Goal: Task Accomplishment & Management: Complete application form

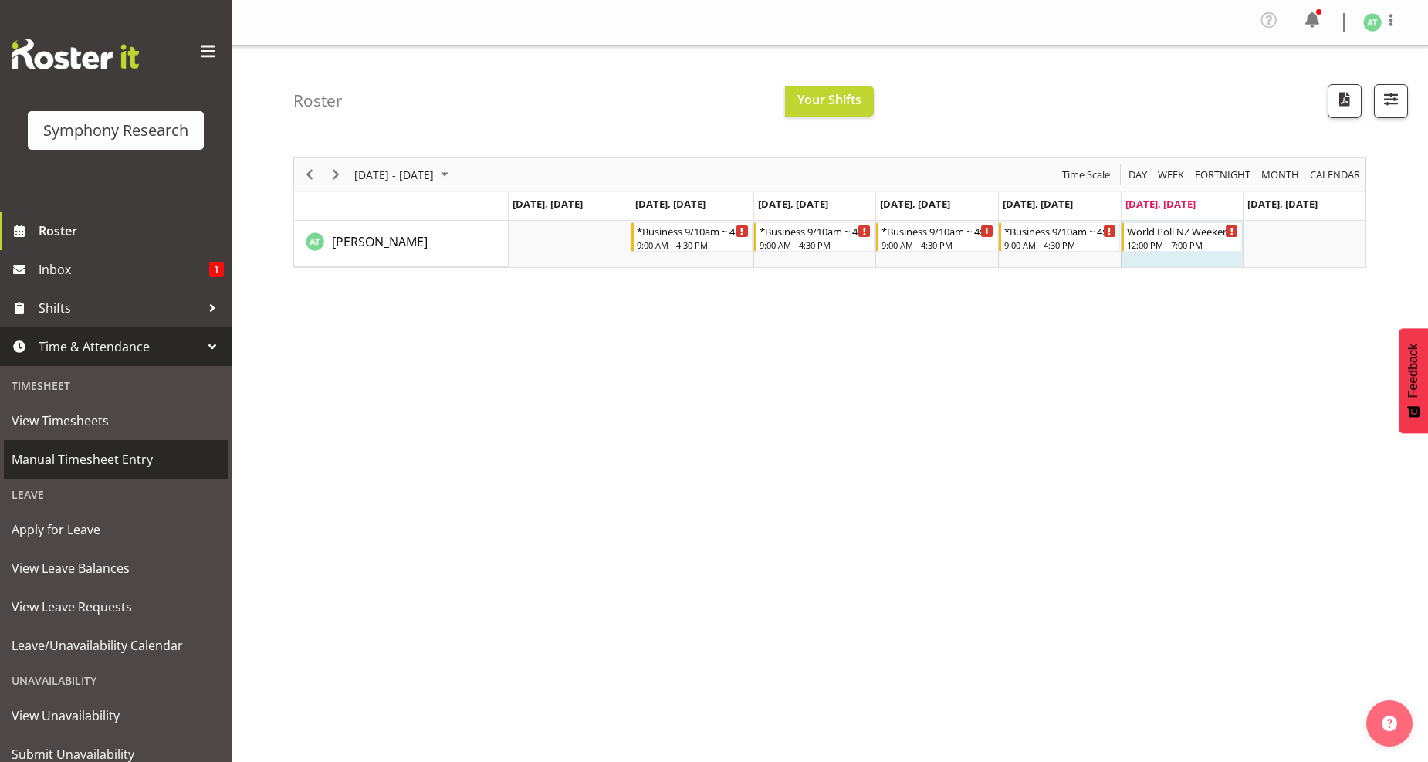
click at [144, 462] on span "Manual Timesheet Entry" at bounding box center [116, 459] width 208 height 23
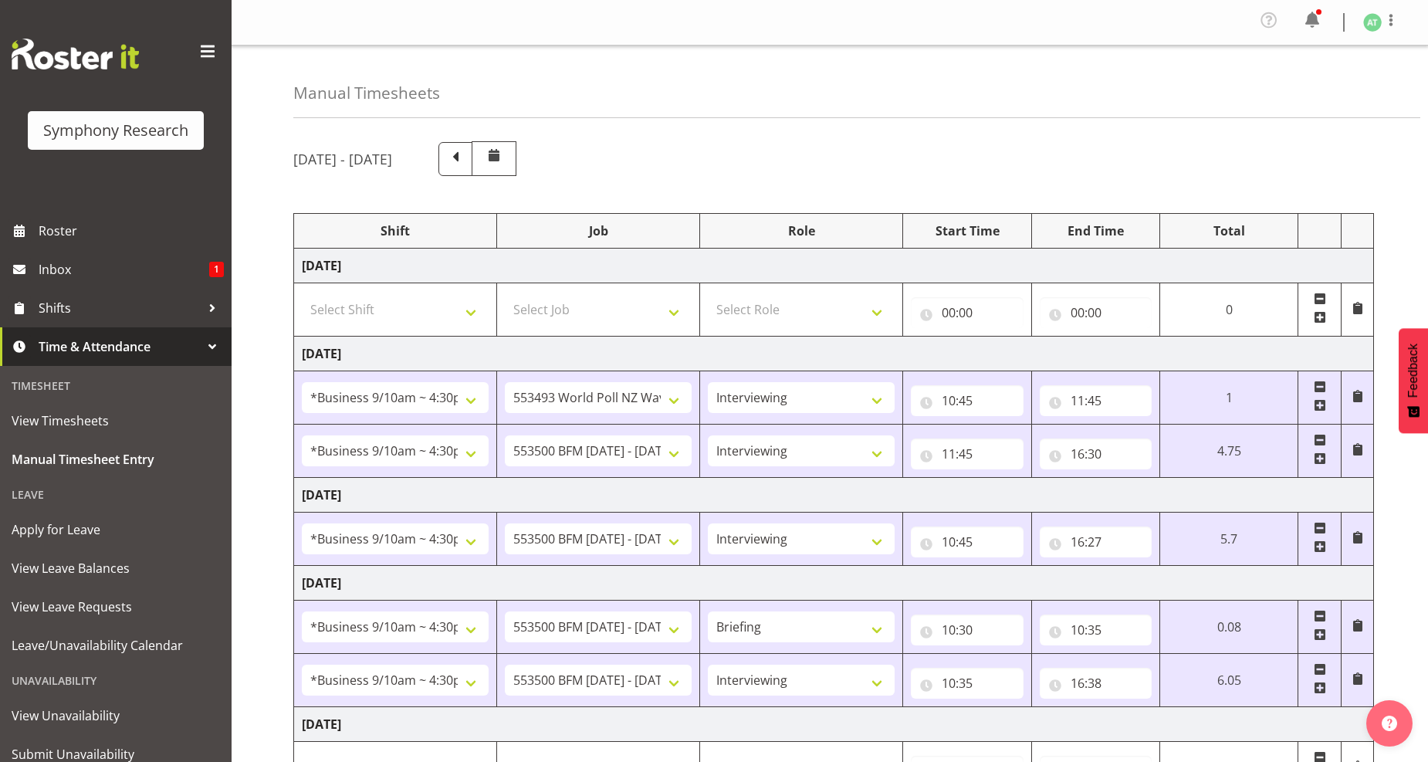
select select "26078"
select select "10527"
select select "47"
select select "26078"
select select "10242"
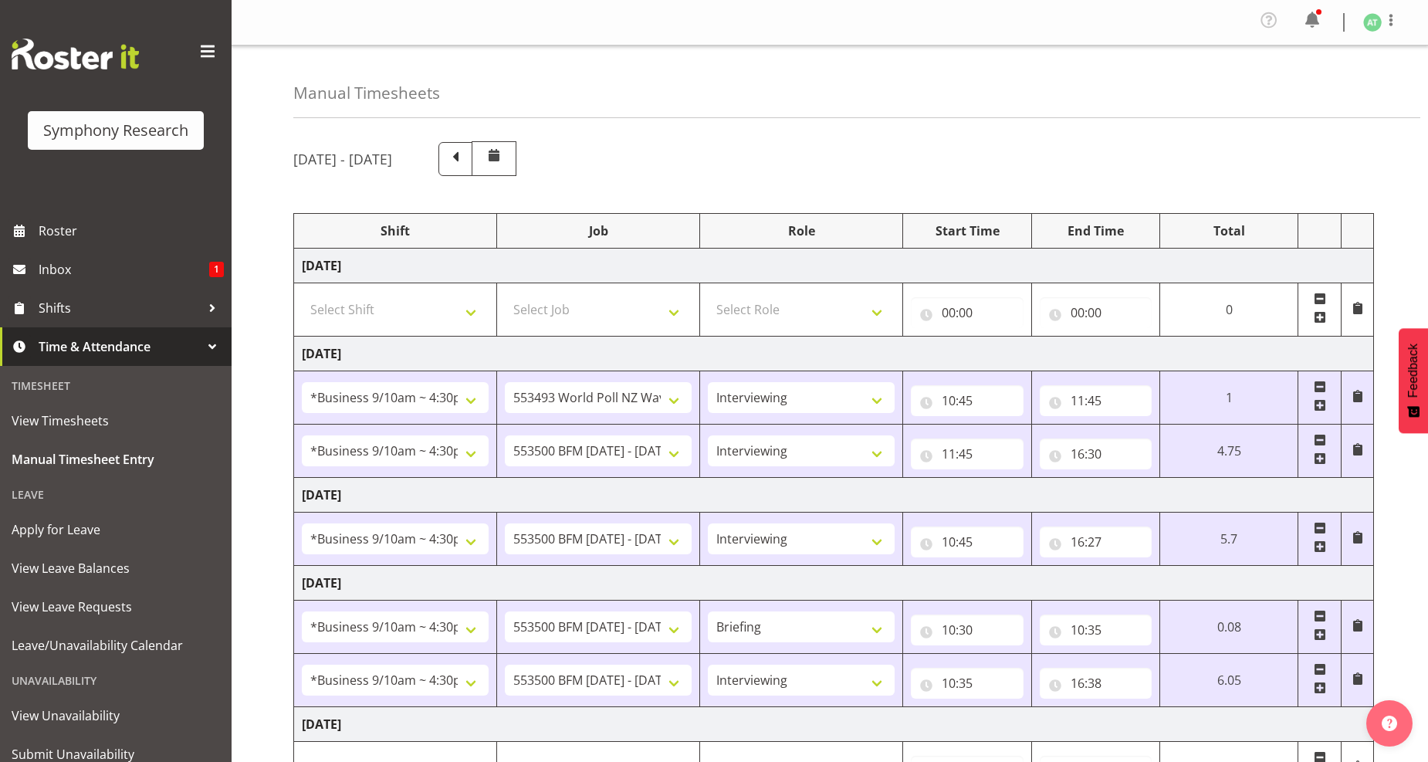
select select "47"
select select "26078"
select select "10242"
select select "47"
select select "26078"
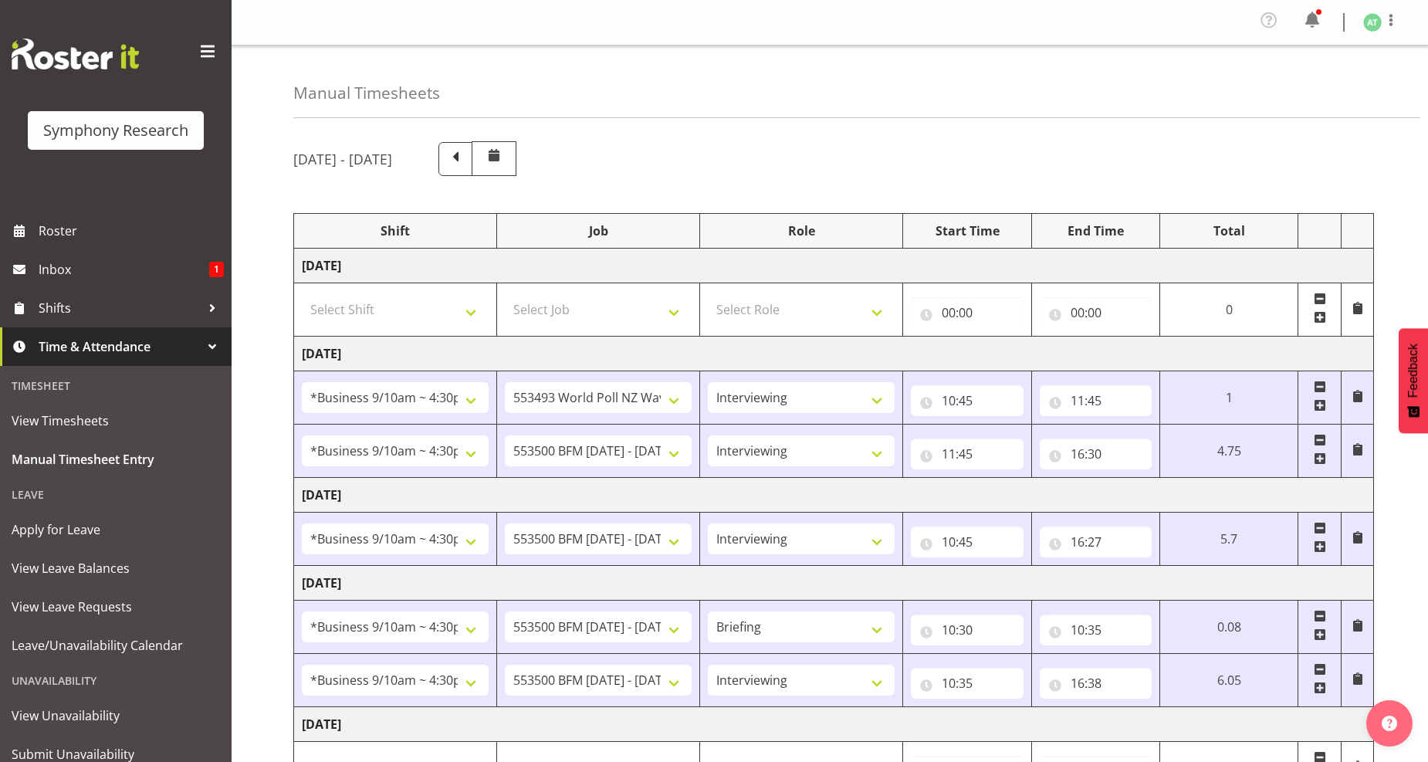
select select "10242"
select select "26078"
select select "10242"
select select "47"
select select "41319"
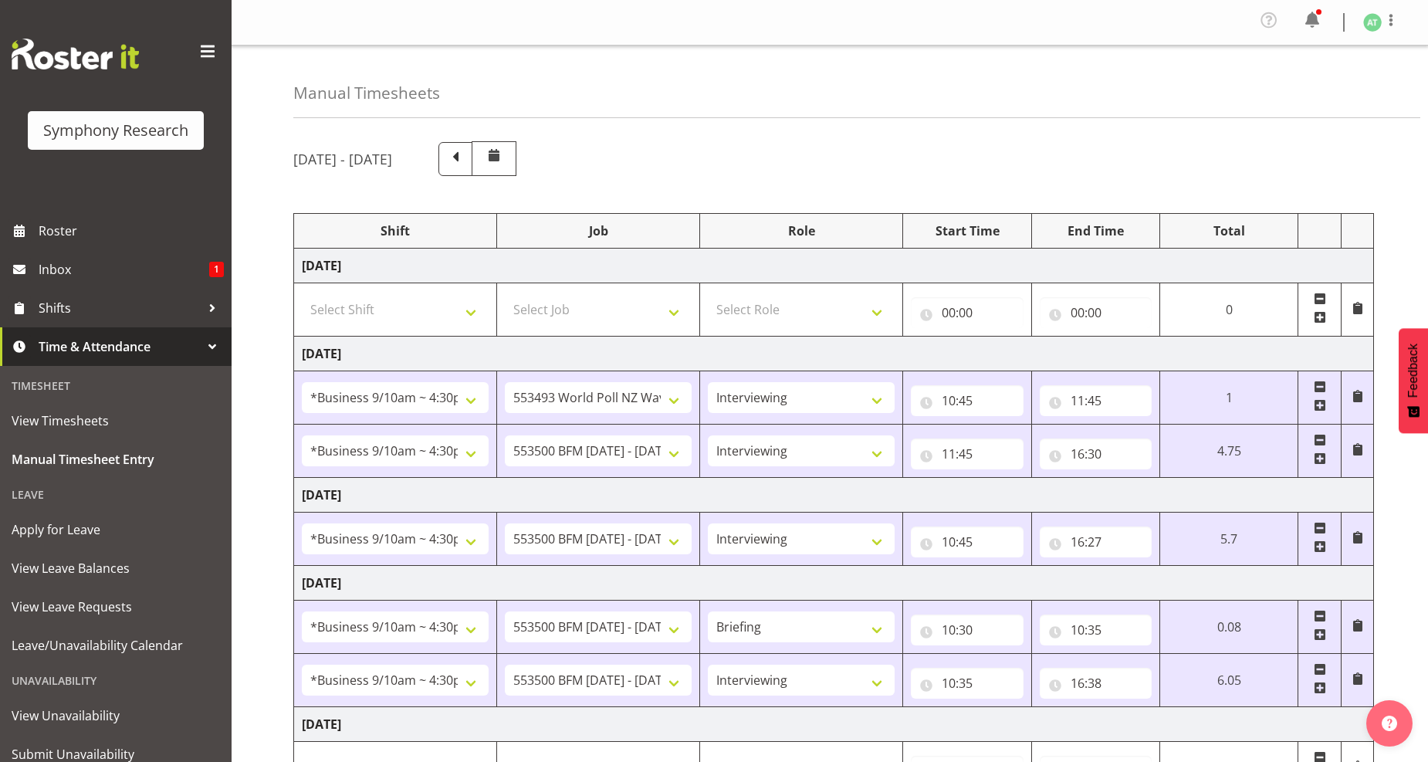
select select "10527"
select select "41319"
select select "10527"
select select "47"
select select "11547"
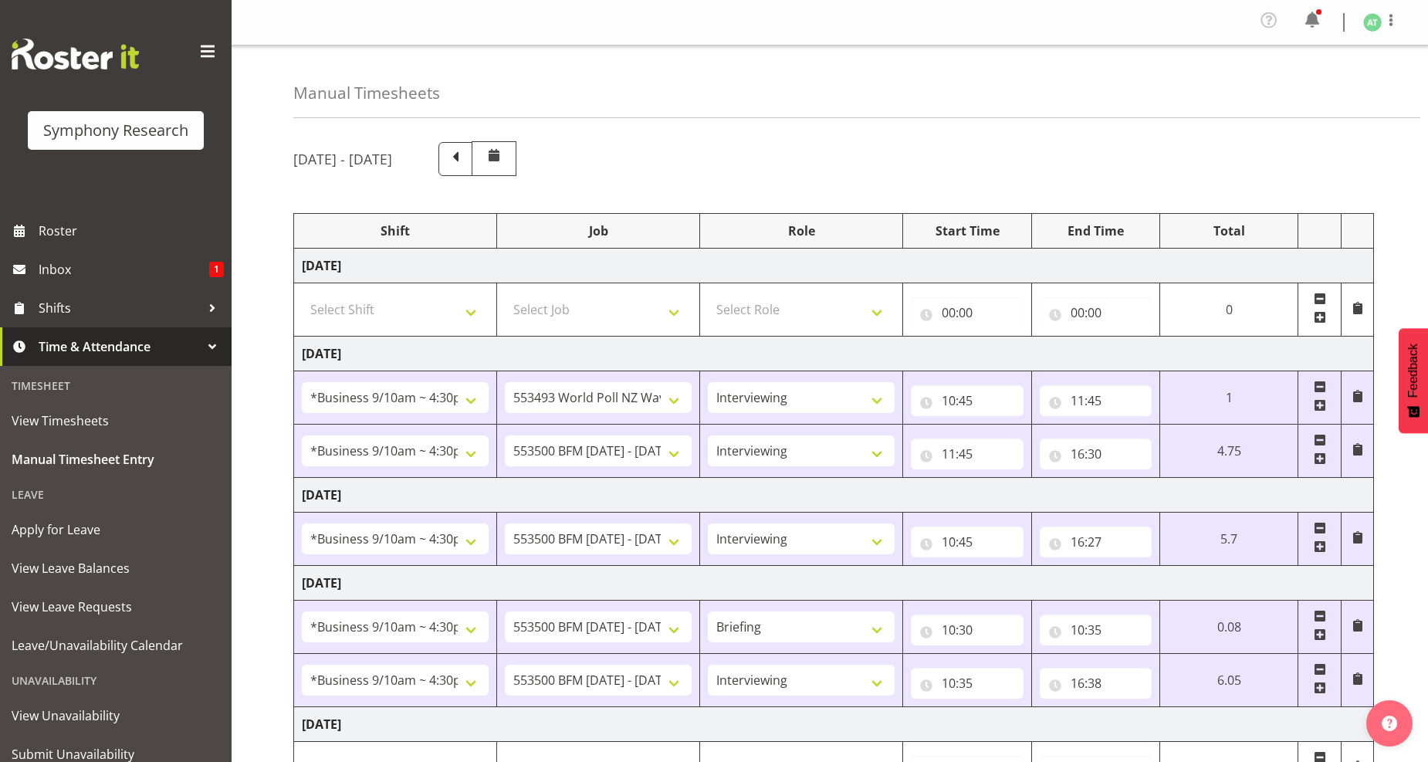
select select "10499"
select select "47"
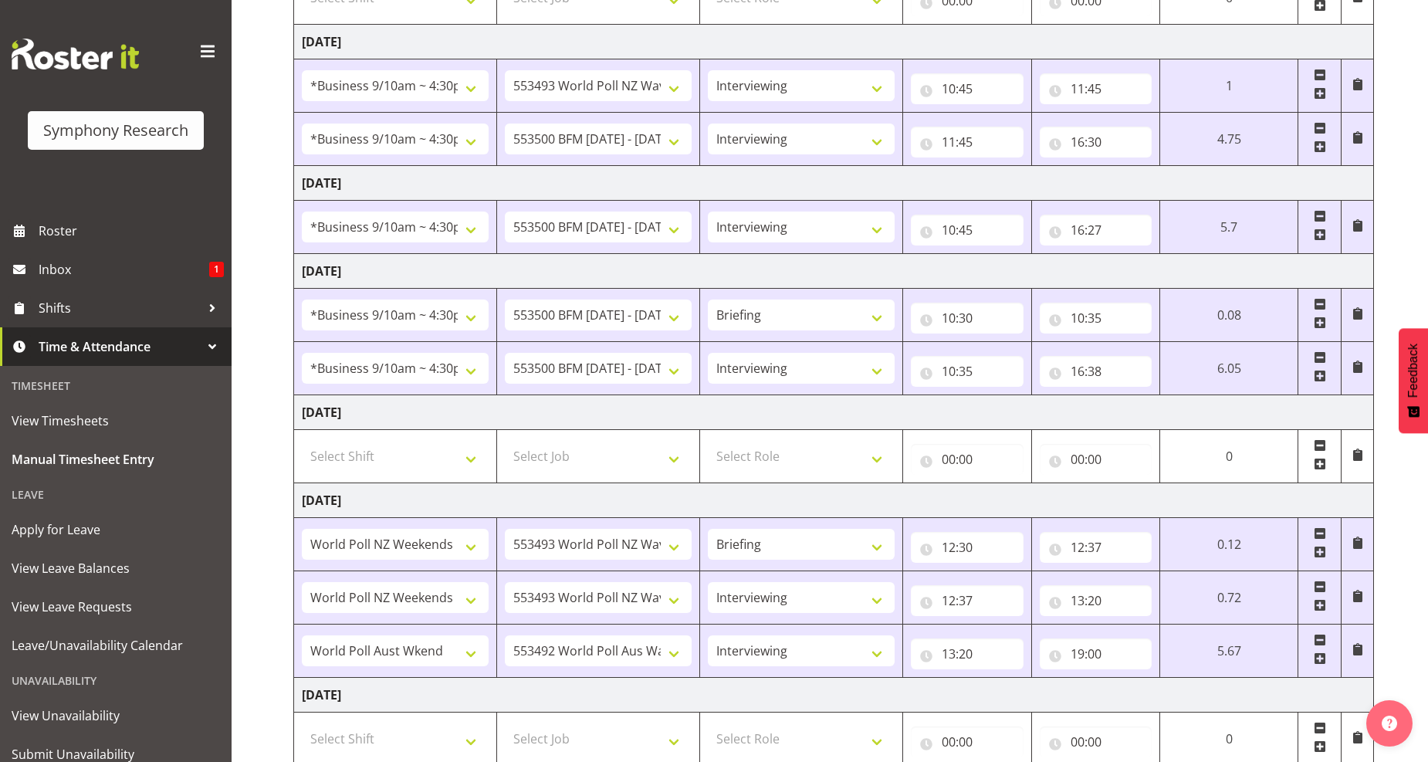
scroll to position [343, 0]
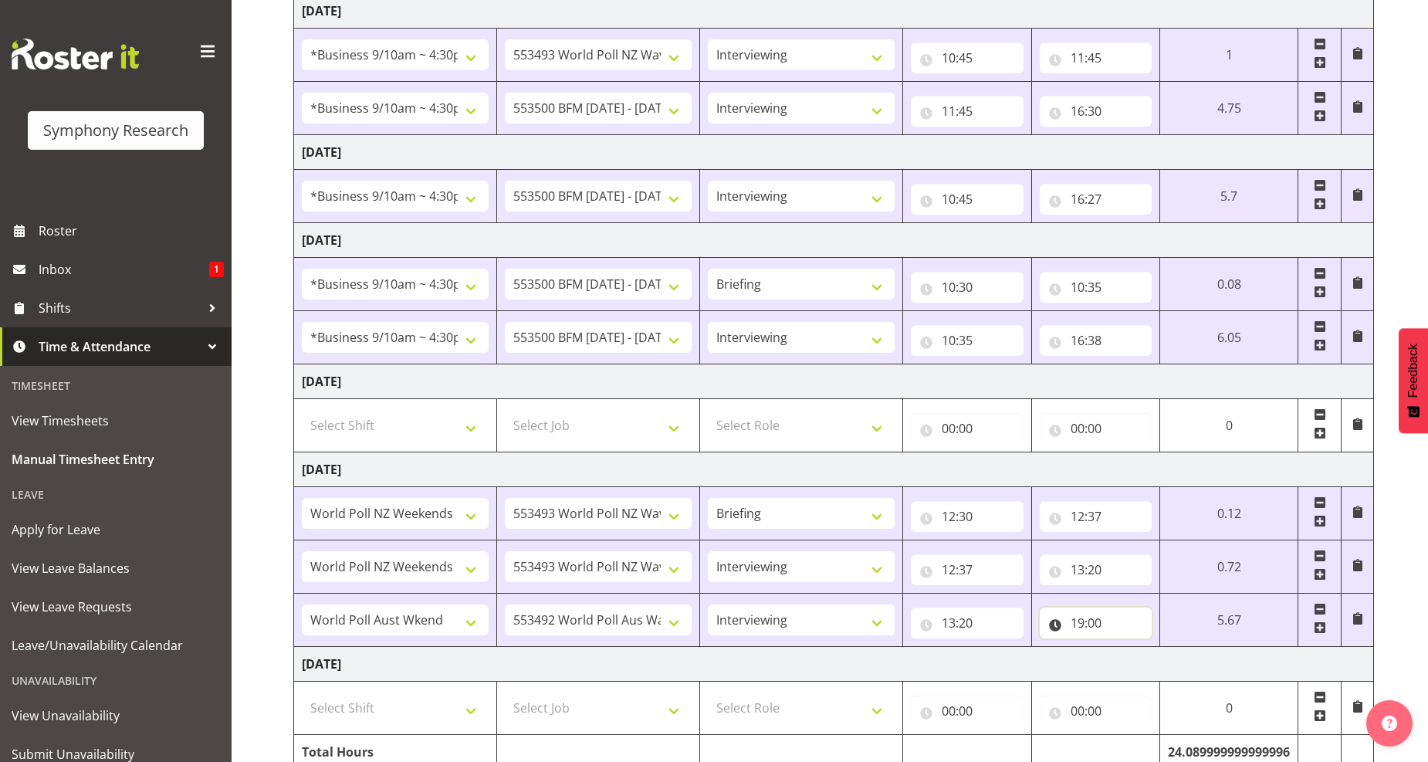
click at [1081, 627] on input "19:00" at bounding box center [1096, 623] width 113 height 31
click at [1184, 668] on select "00 01 02 03 04 05 06 07 08 09 10 11 12 13 14 15 16 17 18 19 20 21 22 23 24 25 2…" at bounding box center [1185, 663] width 35 height 31
select select "3"
click at [1168, 649] on select "00 01 02 03 04 05 06 07 08 09 10 11 12 13 14 15 16 17 18 19 20 21 22 23 24 25 2…" at bounding box center [1185, 663] width 35 height 31
type input "19:03"
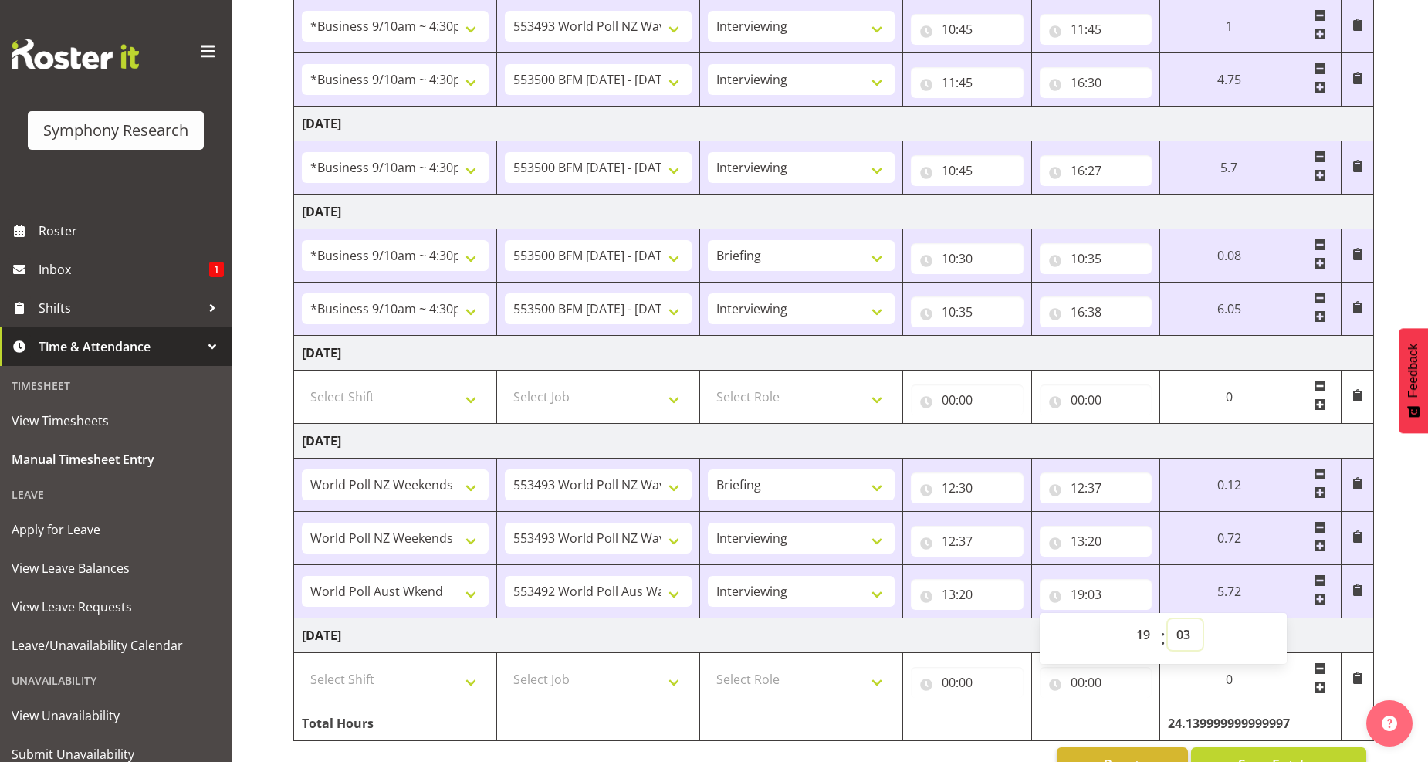
scroll to position [418, 0]
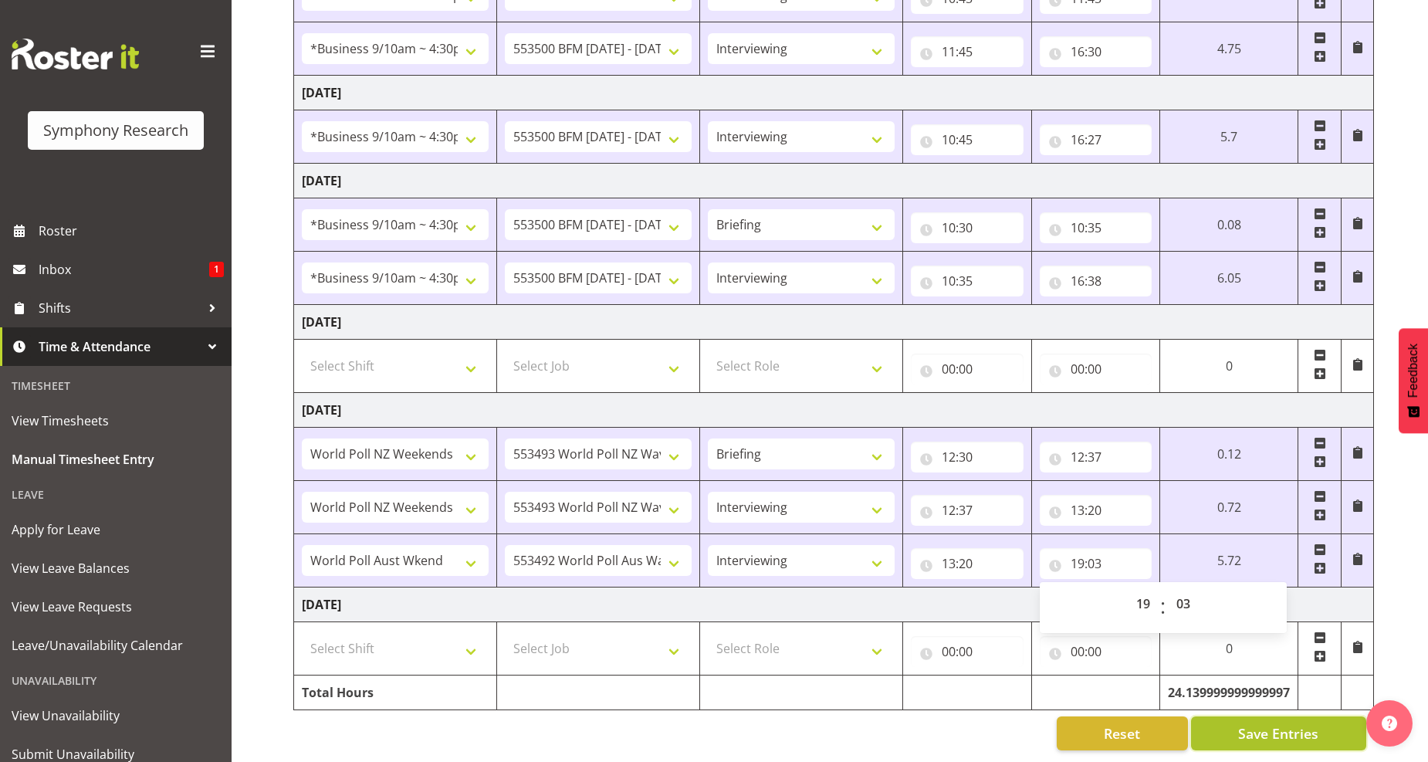
click at [1260, 723] on span "Save Entries" at bounding box center [1278, 733] width 80 height 20
click at [1281, 723] on span "Save Entries" at bounding box center [1278, 733] width 80 height 20
click at [1298, 723] on span "Save Entries" at bounding box center [1278, 733] width 80 height 20
